Goal: Register for event/course

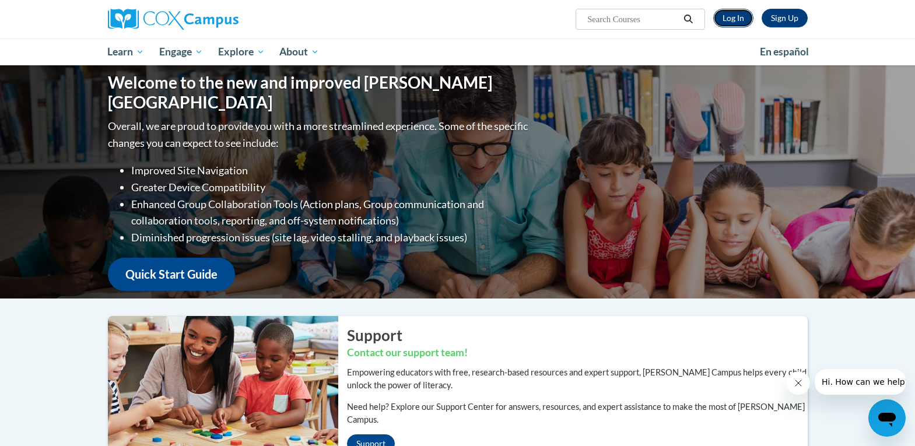
click at [735, 14] on link "Log In" at bounding box center [734, 18] width 40 height 19
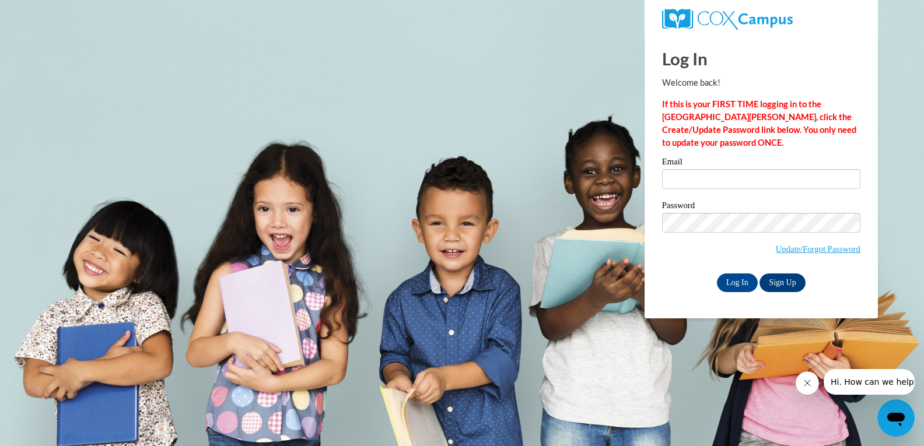
type input "lamaroliver2018@att.net"
click at [745, 282] on input "Log In" at bounding box center [737, 283] width 41 height 19
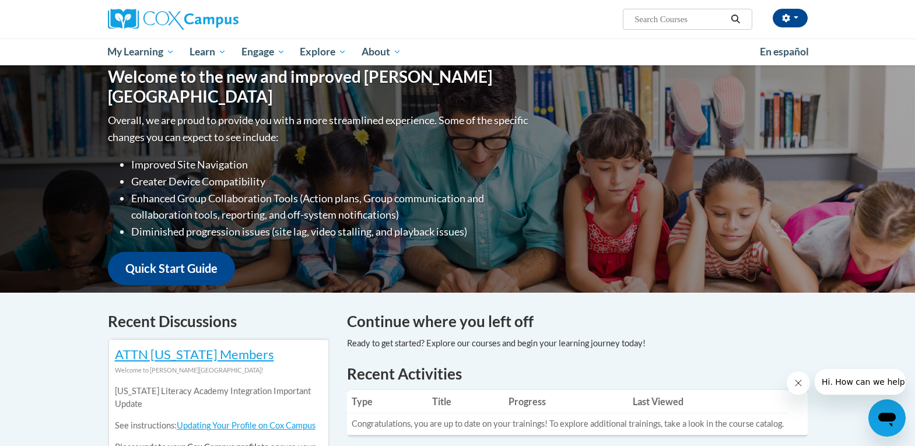
scroll to position [175, 0]
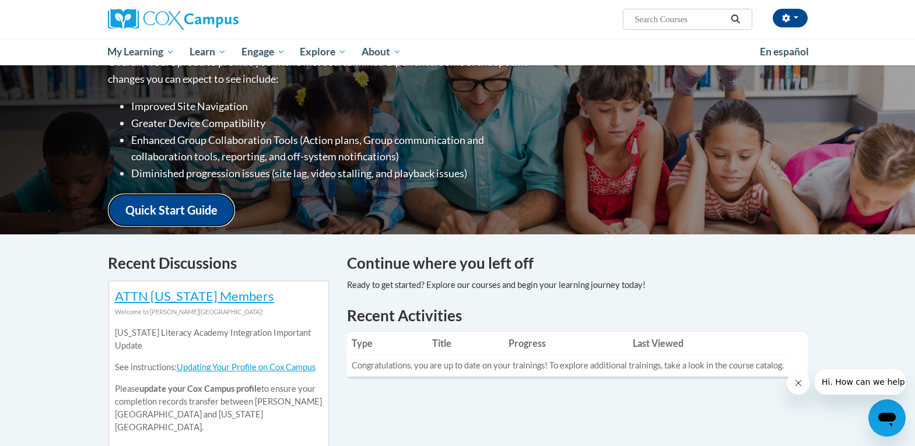
click at [162, 198] on link "Quick Start Guide" at bounding box center [171, 210] width 127 height 33
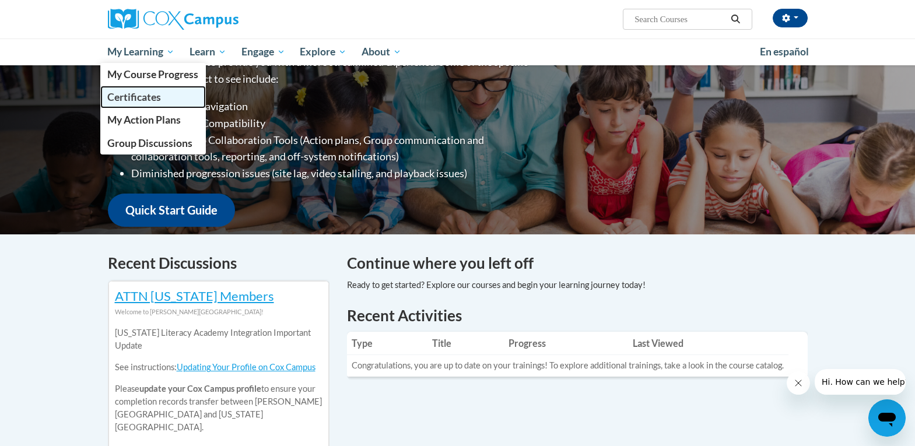
click at [142, 96] on span "Certificates" at bounding box center [134, 97] width 54 height 12
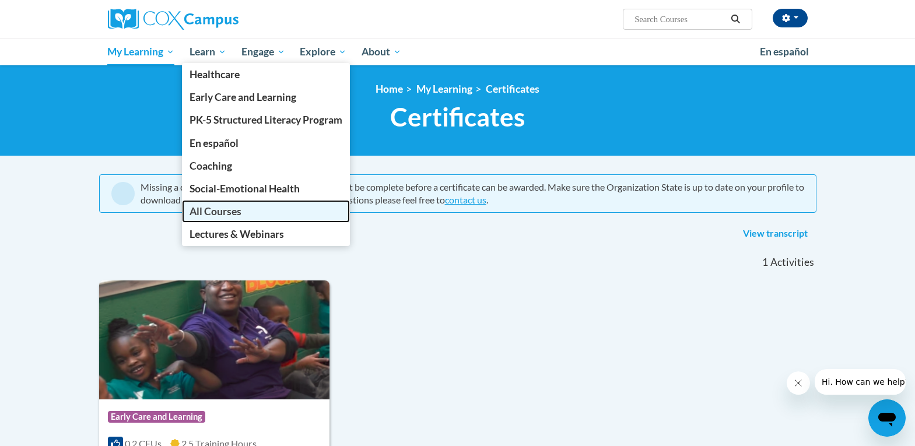
click at [199, 208] on span "All Courses" at bounding box center [216, 211] width 52 height 12
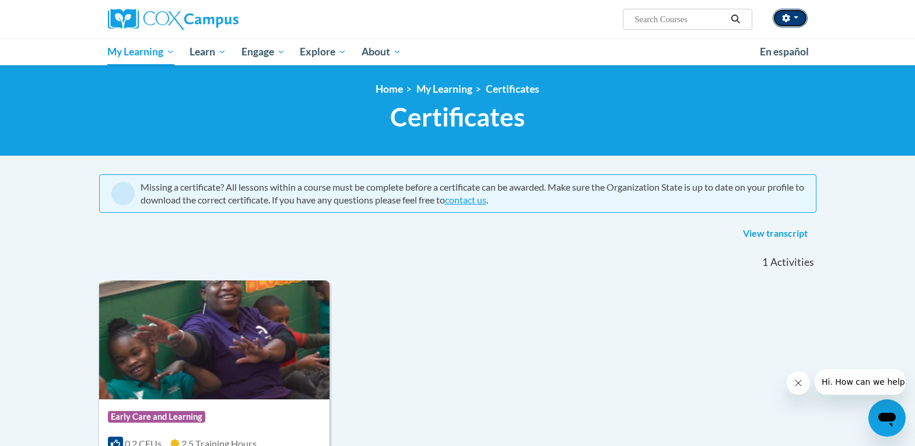
click at [802, 17] on button "button" at bounding box center [790, 18] width 35 height 19
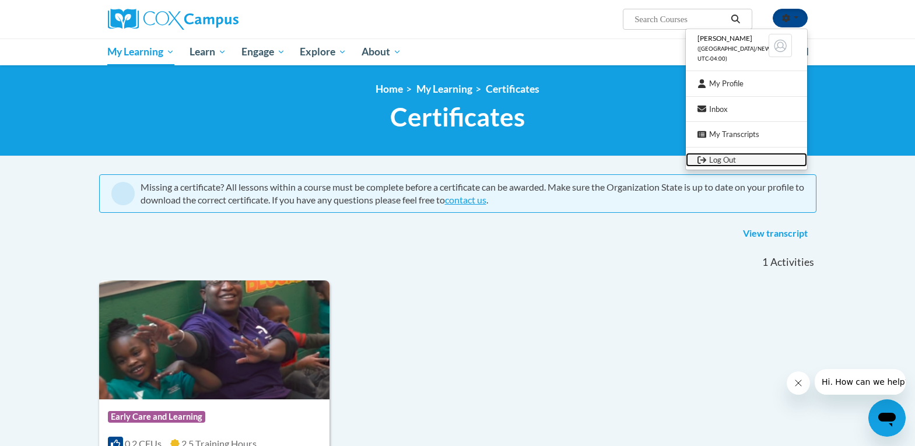
click at [721, 161] on link "Log Out" at bounding box center [746, 160] width 121 height 15
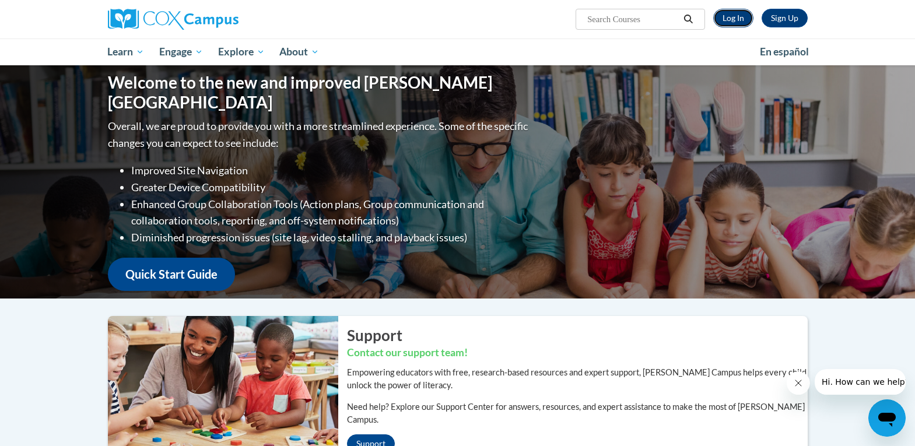
click at [728, 18] on link "Log In" at bounding box center [734, 18] width 40 height 19
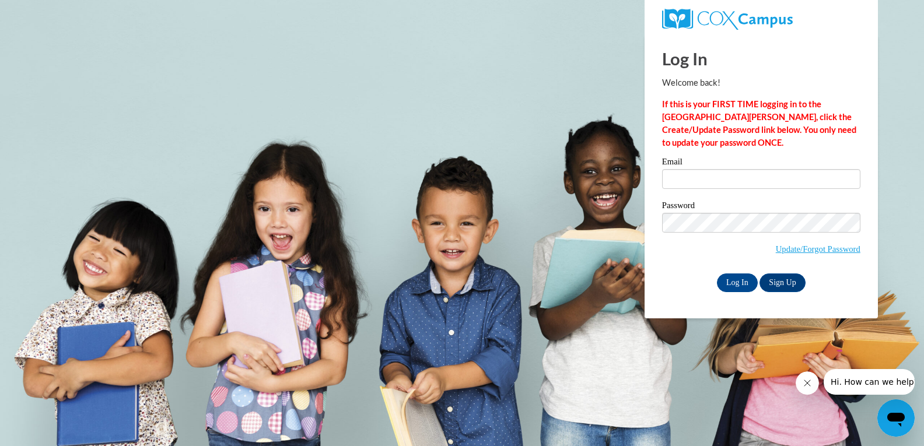
type input "[EMAIL_ADDRESS][DOMAIN_NAME]"
click at [733, 278] on input "Log In" at bounding box center [737, 283] width 41 height 19
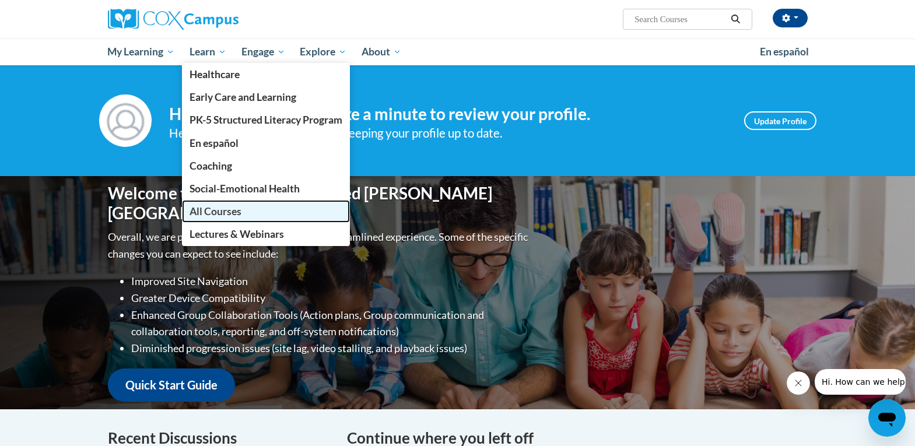
click at [217, 212] on span "All Courses" at bounding box center [216, 211] width 52 height 12
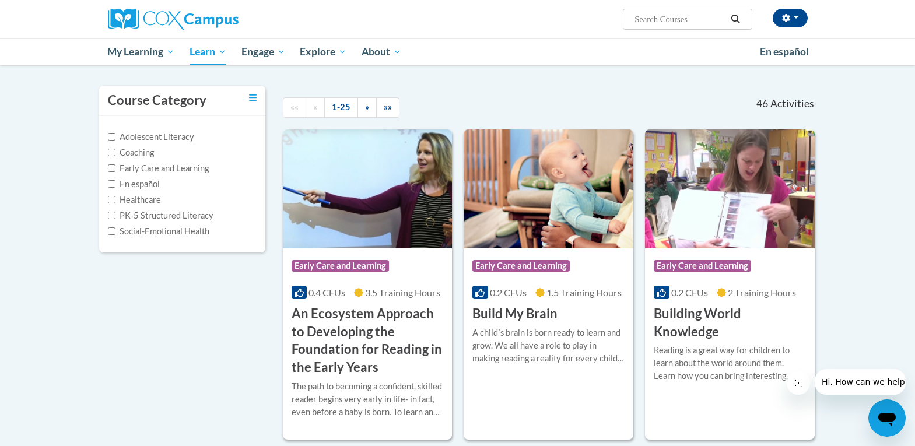
scroll to position [117, 0]
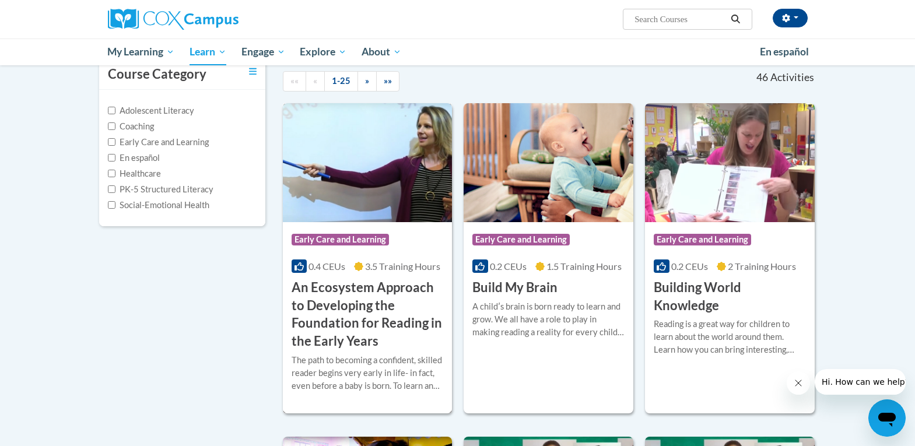
click at [368, 288] on h3 "An Ecosystem Approach to Developing the Foundation for Reading in the Early Yea…" at bounding box center [368, 315] width 152 height 72
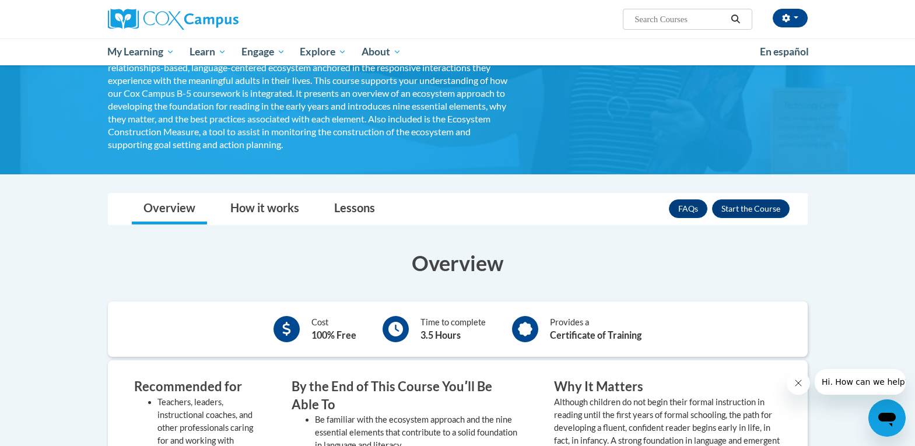
scroll to position [175, 0]
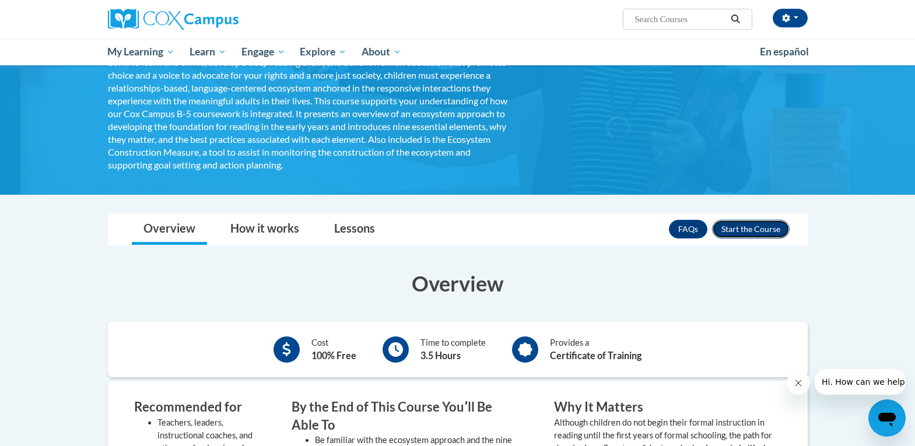
click at [759, 232] on button "Enroll" at bounding box center [751, 229] width 78 height 19
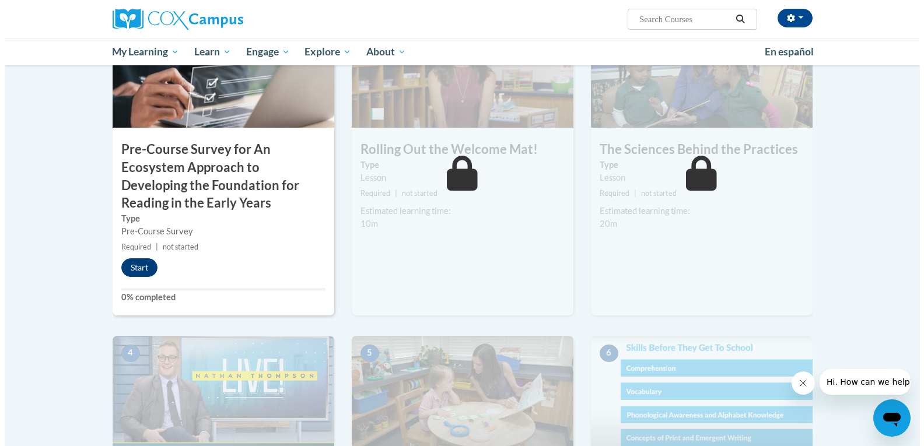
scroll to position [350, 0]
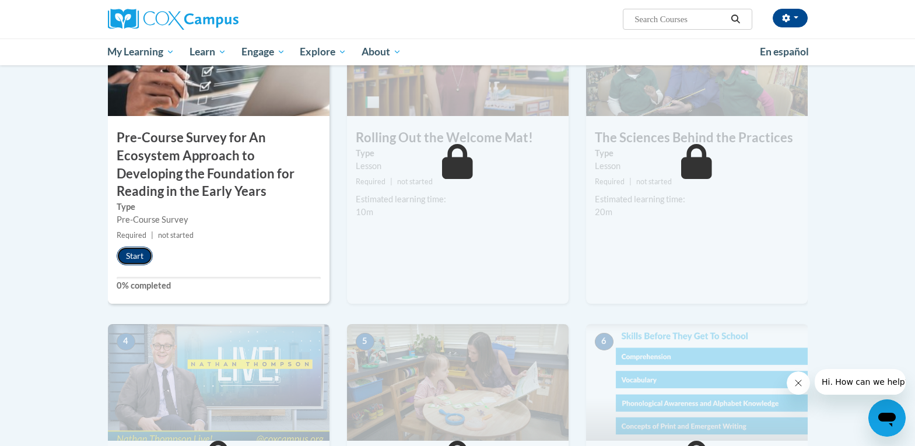
click at [128, 258] on button "Start" at bounding box center [135, 256] width 36 height 19
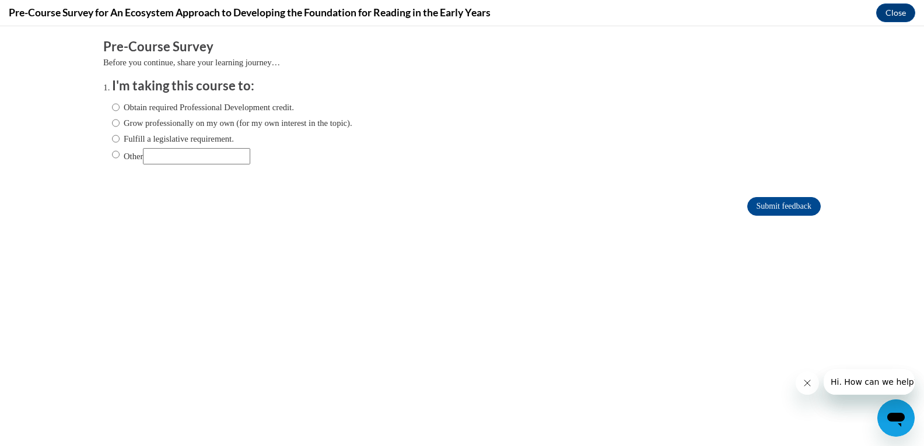
scroll to position [0, 0]
click at [112, 108] on input "Obtain required Professional Development credit." at bounding box center [116, 107] width 8 height 13
radio input "true"
click at [763, 204] on input "Submit feedback" at bounding box center [784, 206] width 74 height 19
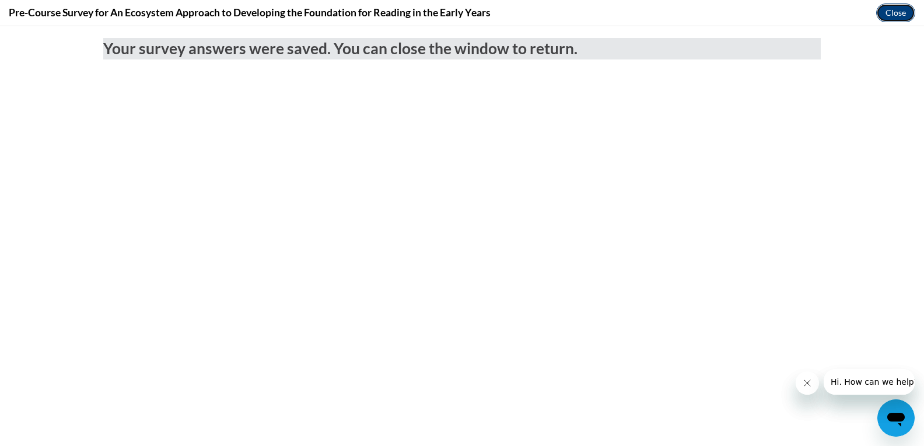
click at [886, 9] on button "Close" at bounding box center [895, 13] width 39 height 19
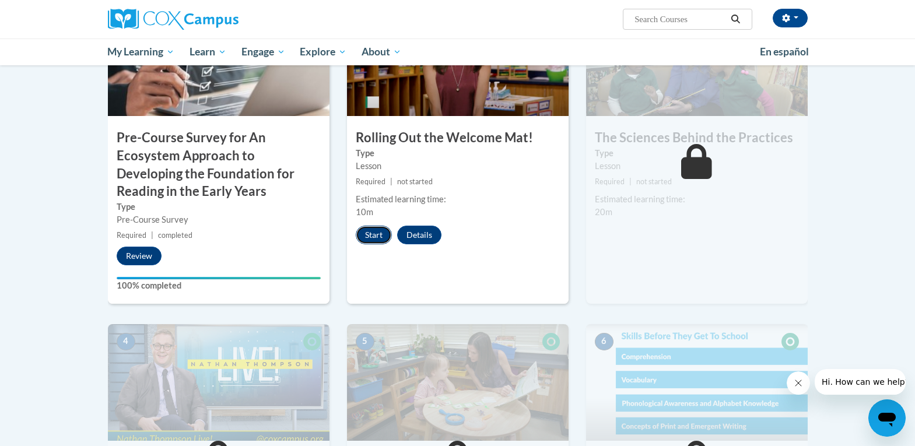
click at [367, 236] on button "Start" at bounding box center [374, 235] width 36 height 19
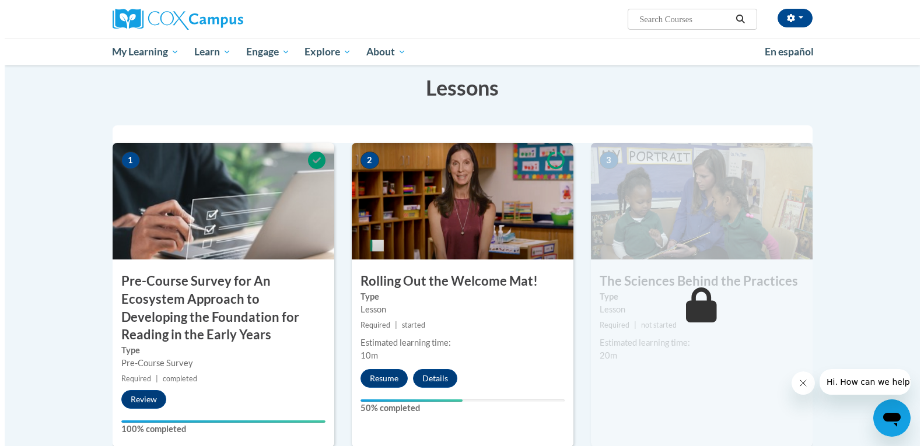
scroll to position [233, 0]
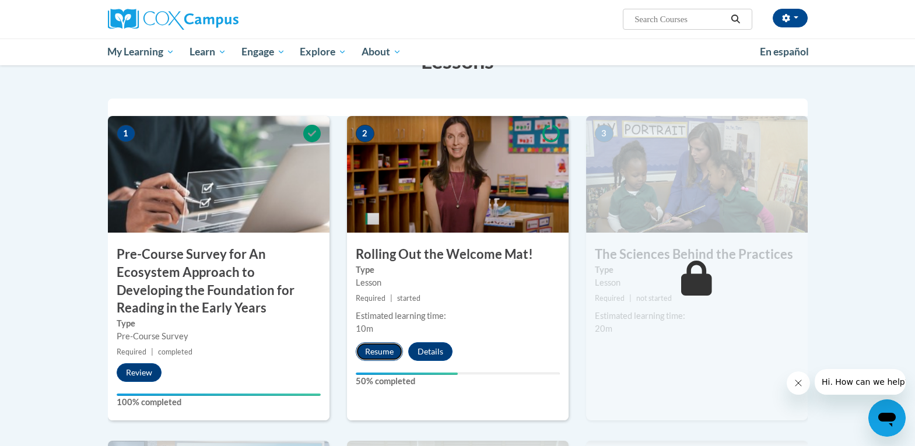
click at [384, 354] on button "Resume" at bounding box center [379, 352] width 47 height 19
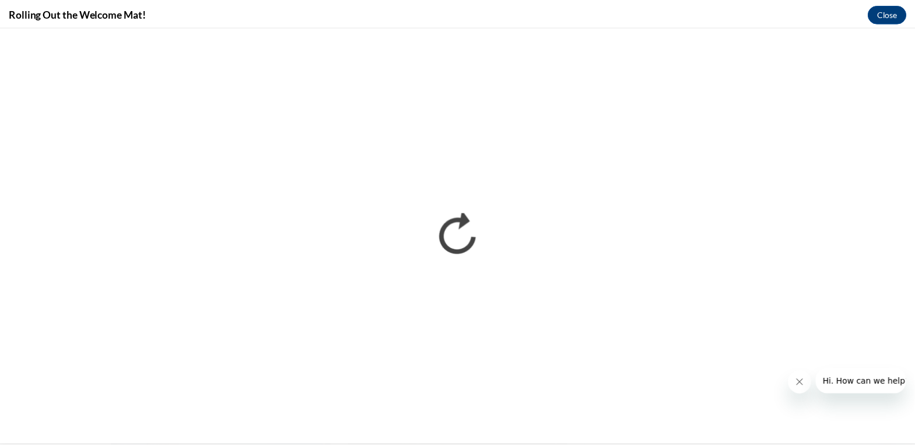
scroll to position [0, 0]
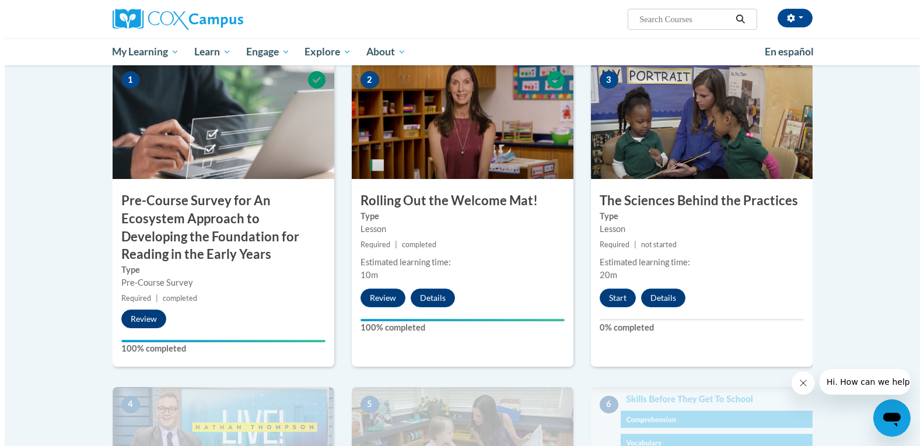
scroll to position [292, 0]
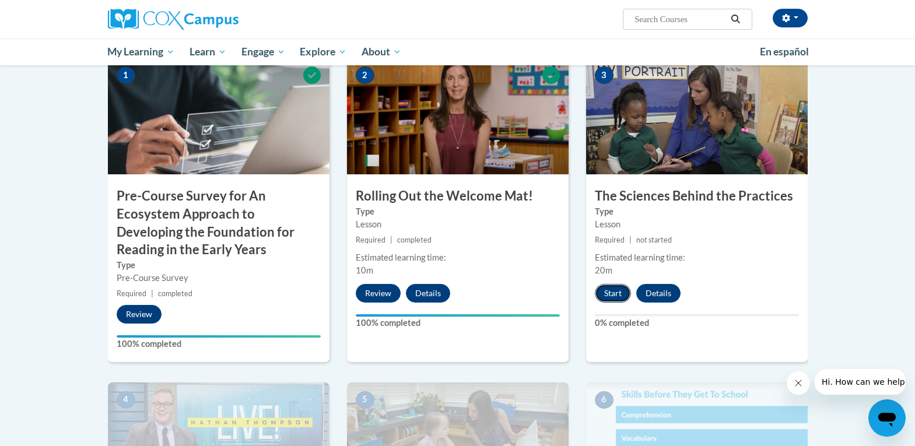
click at [617, 292] on button "Start" at bounding box center [613, 293] width 36 height 19
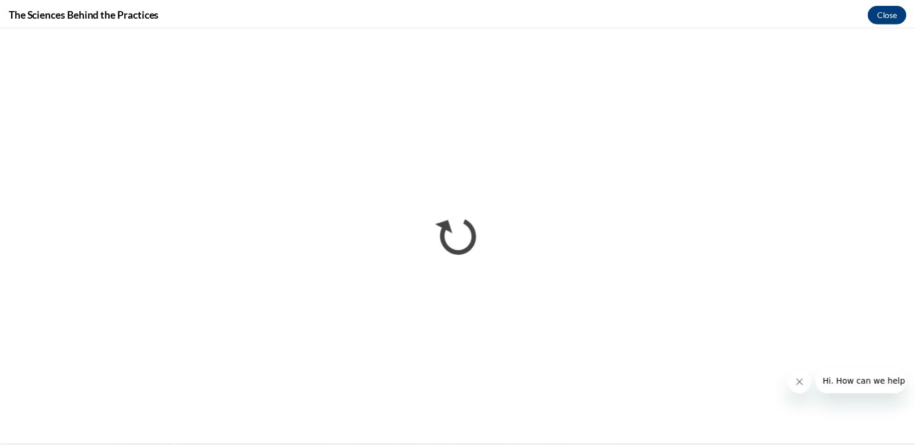
scroll to position [0, 0]
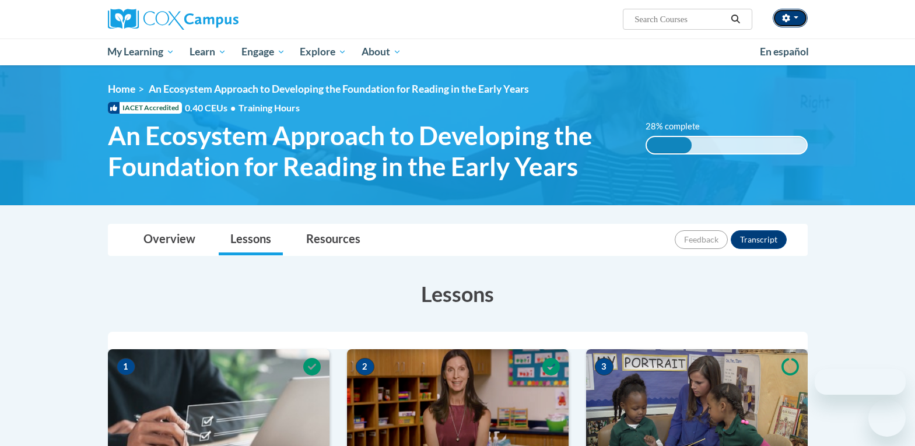
click at [796, 16] on span "button" at bounding box center [796, 17] width 5 height 2
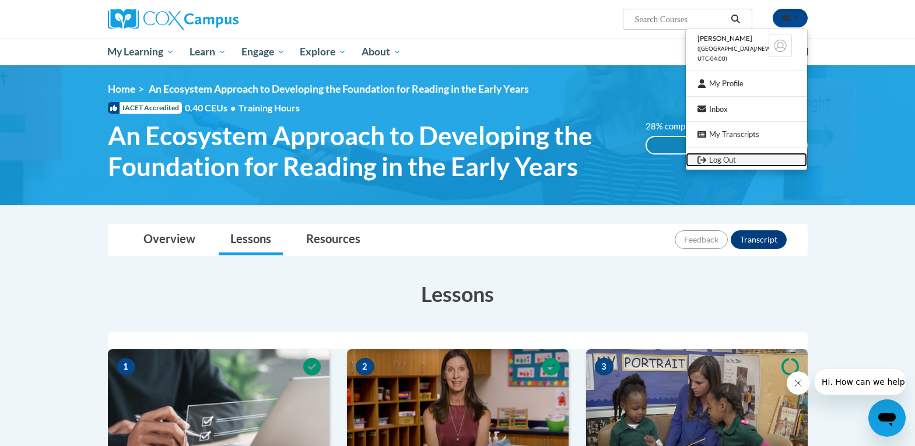
click at [718, 158] on link "Log Out" at bounding box center [746, 160] width 121 height 15
